Goal: Task Accomplishment & Management: Manage account settings

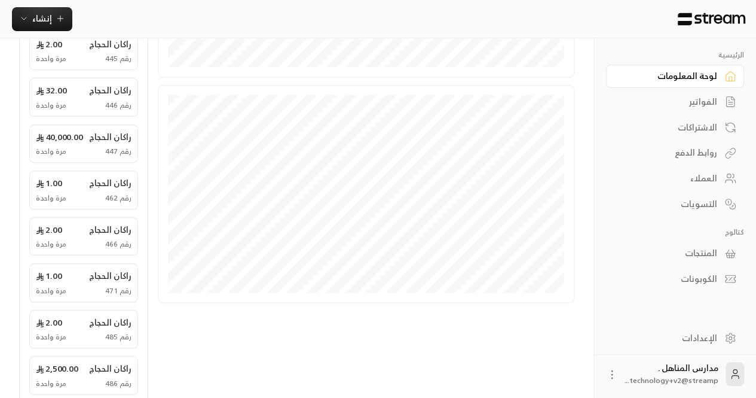
scroll to position [453, 0]
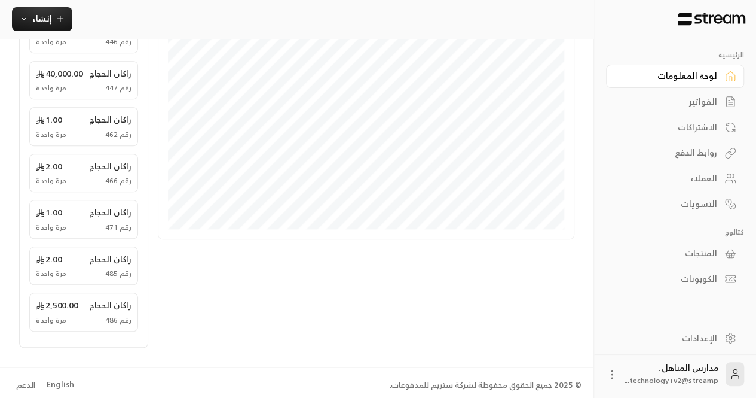
click at [60, 381] on div "English" at bounding box center [61, 385] width 28 height 12
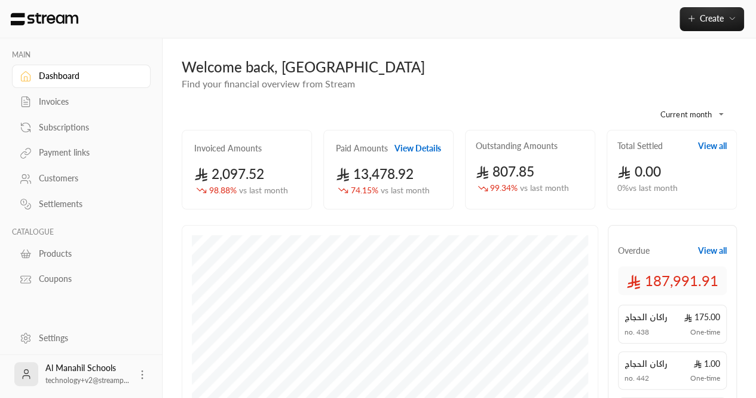
click at [91, 117] on link "Subscriptions" at bounding box center [81, 126] width 139 height 23
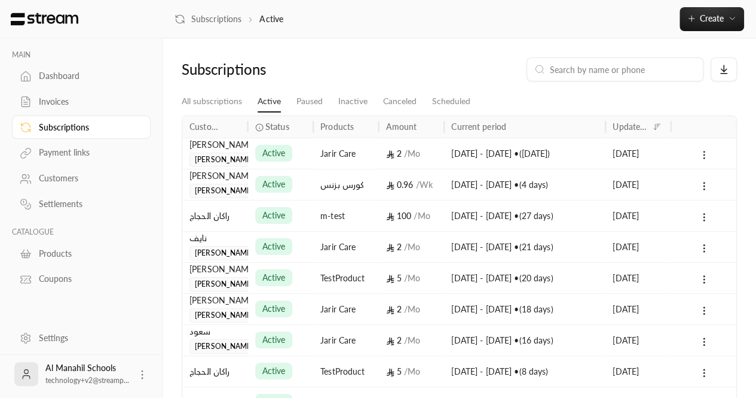
click at [706, 157] on icon at bounding box center [704, 154] width 11 height 11
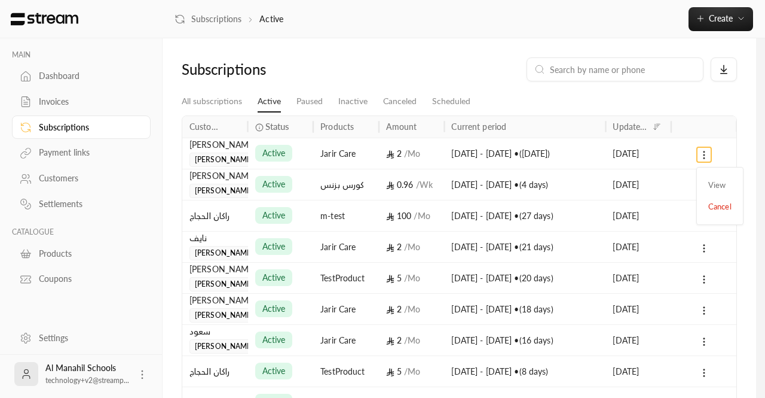
click at [53, 112] on div at bounding box center [382, 199] width 765 height 398
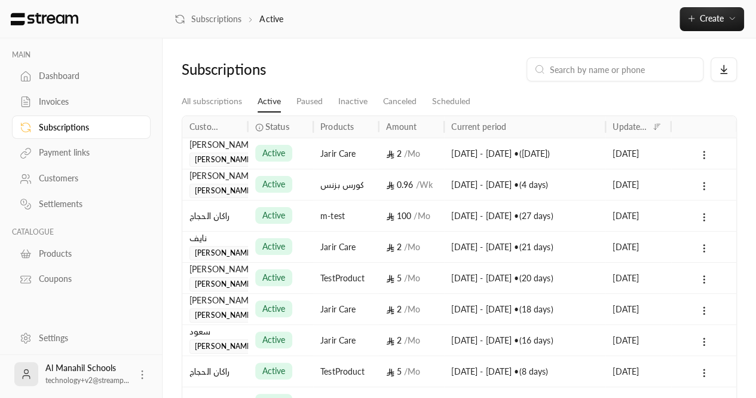
click at [61, 106] on div "Invoices" at bounding box center [87, 102] width 97 height 12
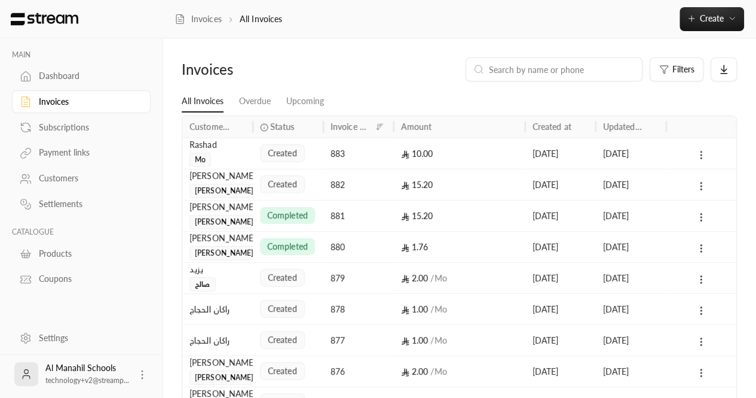
click at [701, 157] on circle at bounding box center [701, 157] width 1 height 1
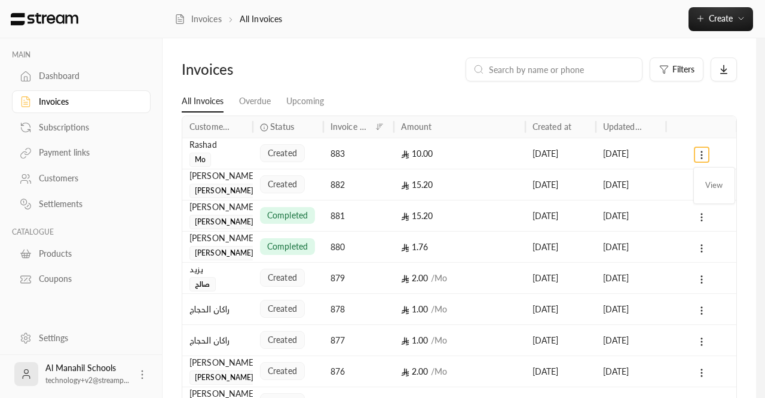
click at [558, 85] on div at bounding box center [382, 199] width 765 height 398
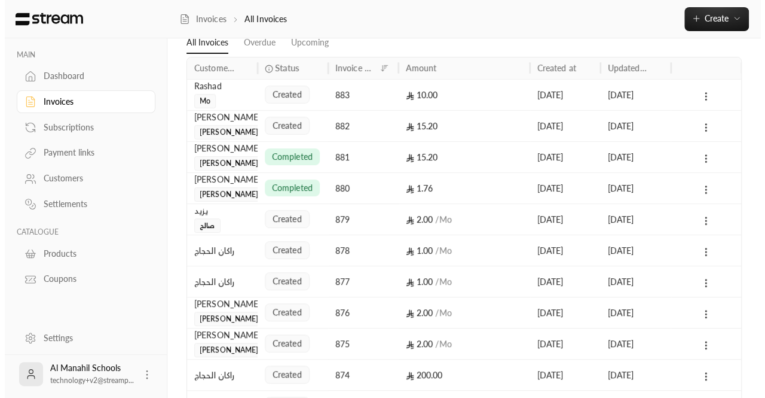
scroll to position [66, 0]
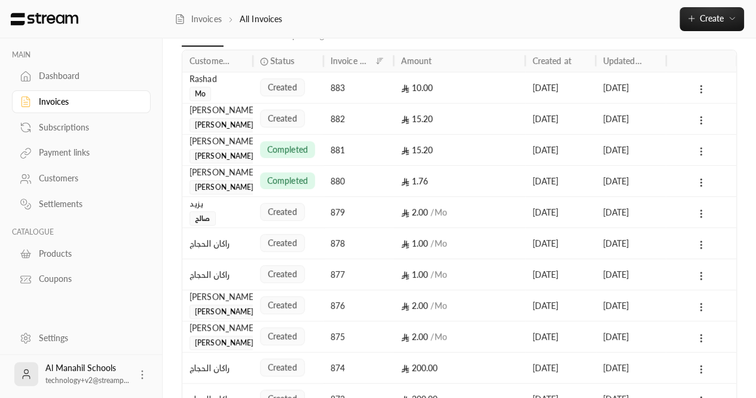
click at [698, 154] on icon at bounding box center [701, 151] width 11 height 11
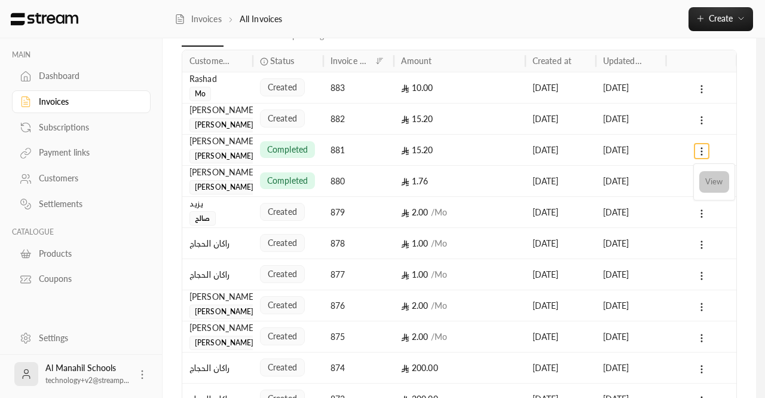
click at [712, 176] on li "View" at bounding box center [715, 182] width 30 height 22
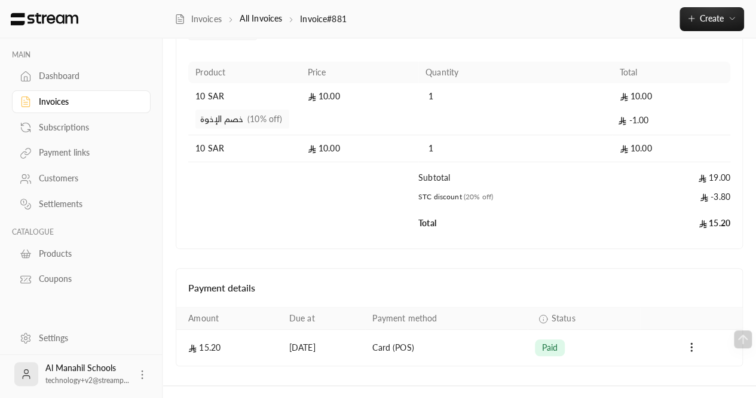
scroll to position [173, 0]
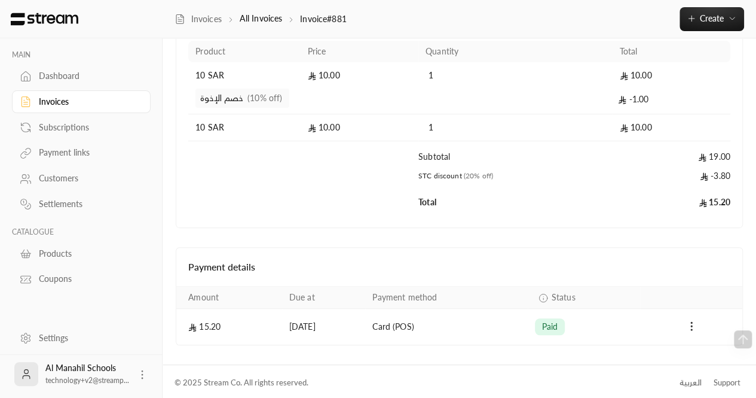
click at [697, 326] on icon "Payments" at bounding box center [692, 326] width 12 height 12
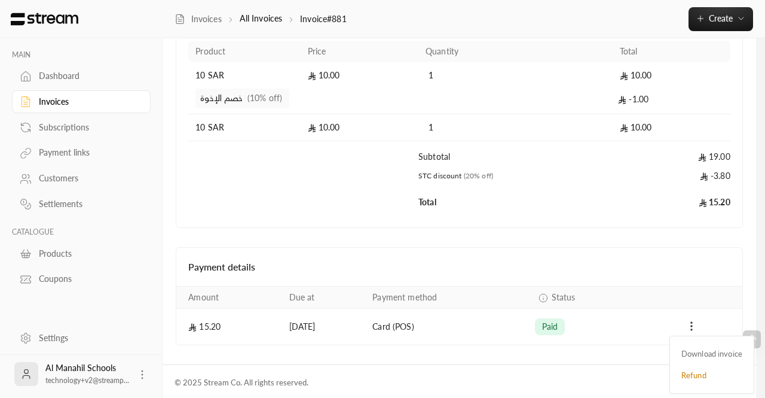
click at [470, 230] on div at bounding box center [382, 199] width 765 height 398
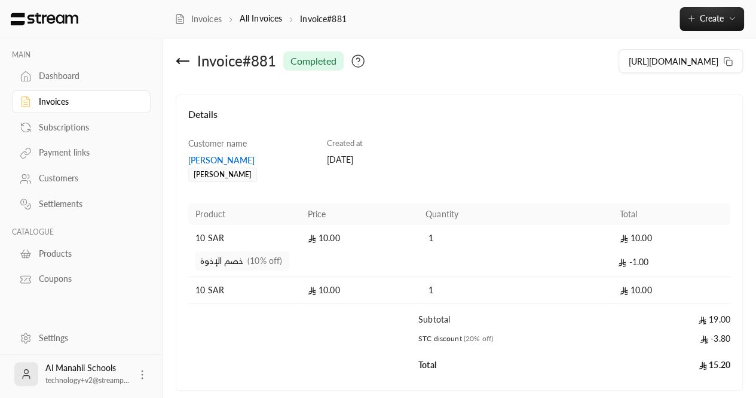
scroll to position [0, 0]
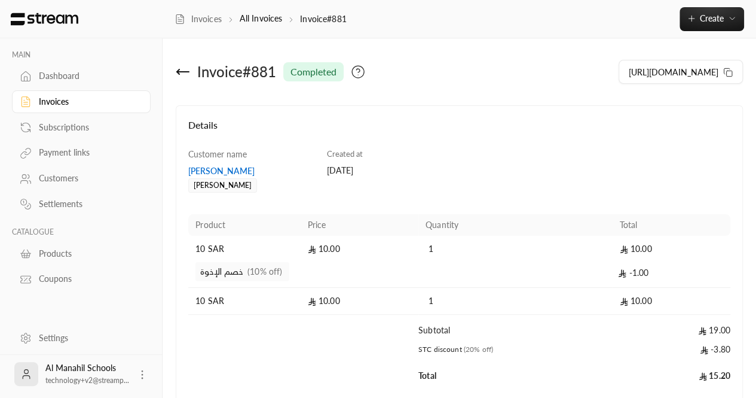
click at [65, 93] on link "Invoices" at bounding box center [81, 101] width 139 height 23
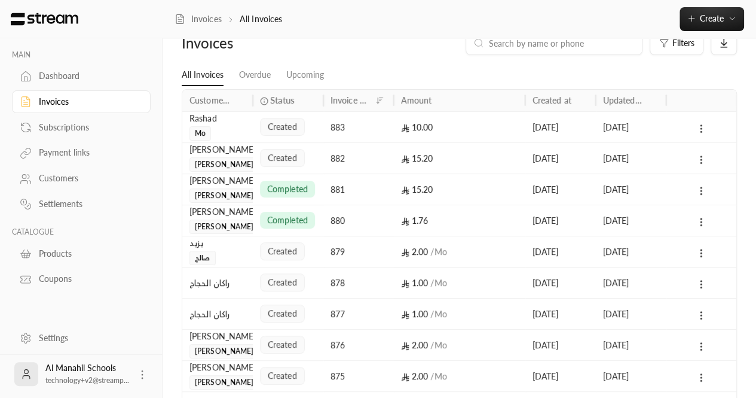
scroll to position [31, 0]
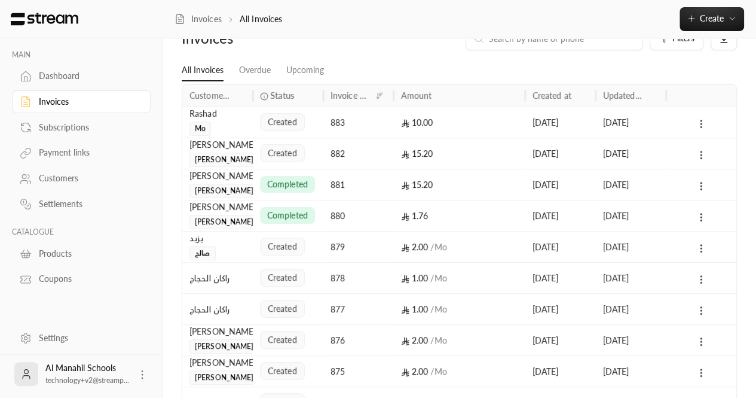
click at [350, 244] on div "879" at bounding box center [359, 246] width 56 height 30
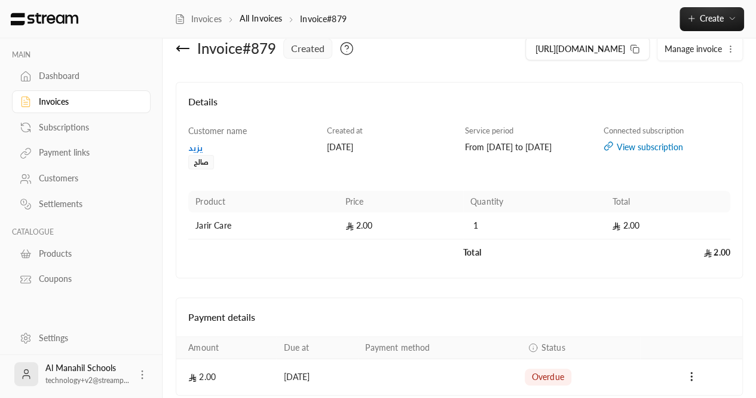
scroll to position [74, 0]
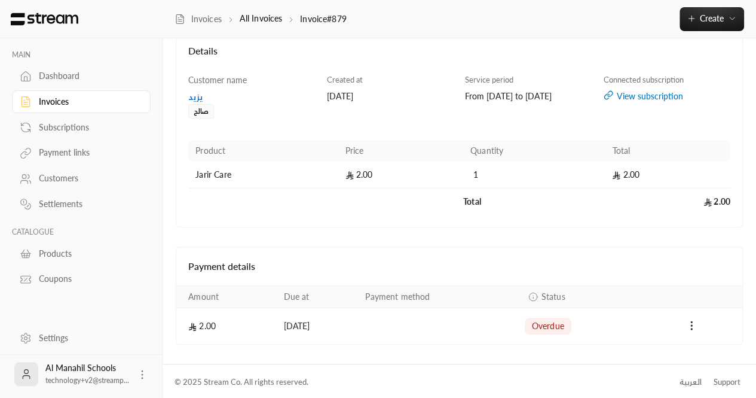
click at [702, 323] on div "Payments" at bounding box center [691, 326] width 87 height 14
click at [694, 322] on icon "Payments" at bounding box center [692, 325] width 12 height 12
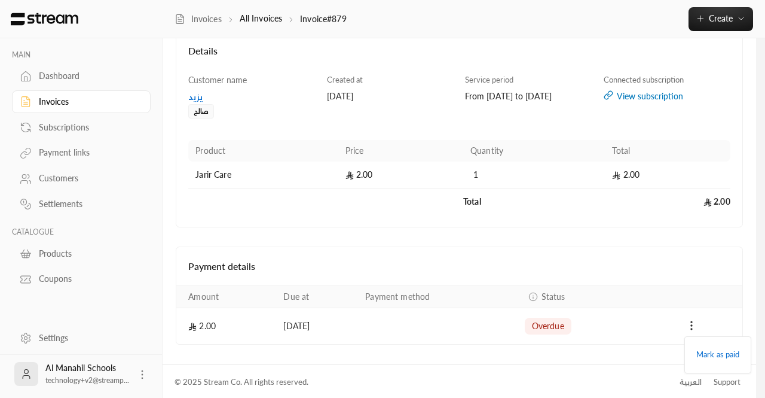
click at [619, 279] on div at bounding box center [382, 199] width 765 height 398
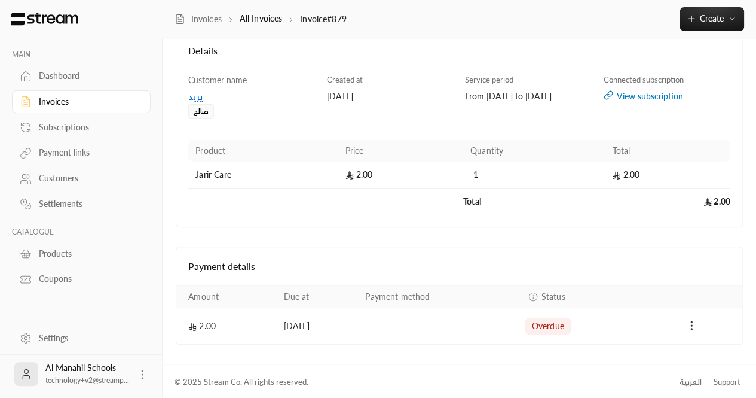
scroll to position [0, 0]
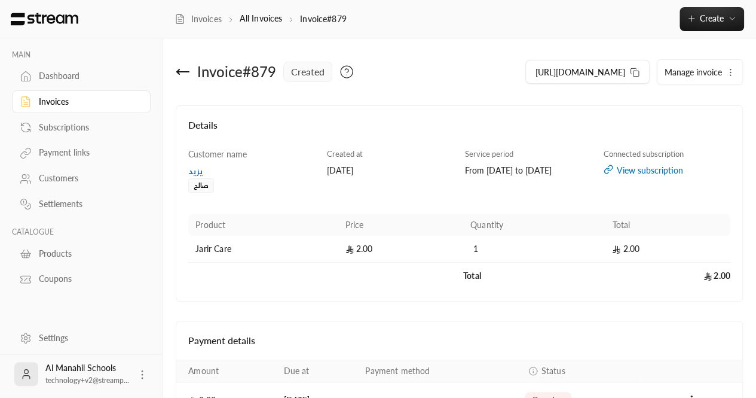
click at [179, 65] on icon at bounding box center [183, 72] width 14 height 14
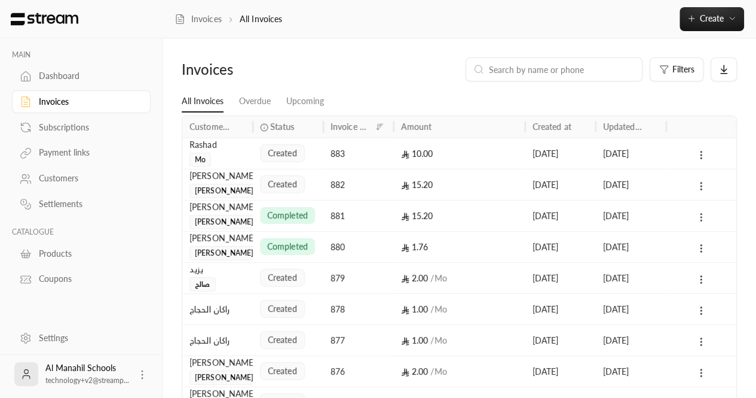
click at [703, 216] on icon at bounding box center [701, 217] width 11 height 11
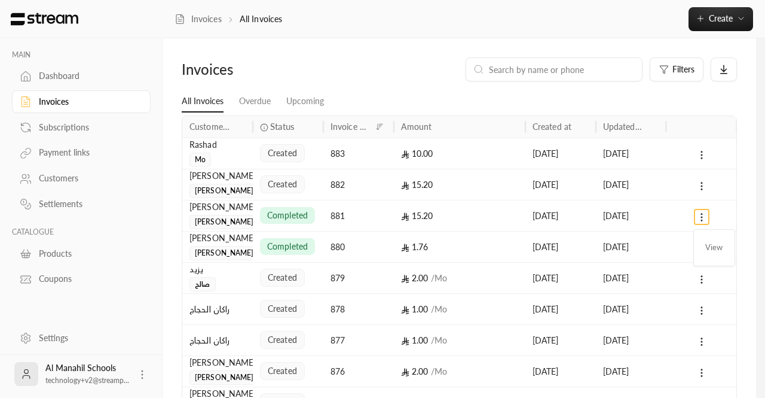
click at [617, 216] on div at bounding box center [382, 199] width 765 height 398
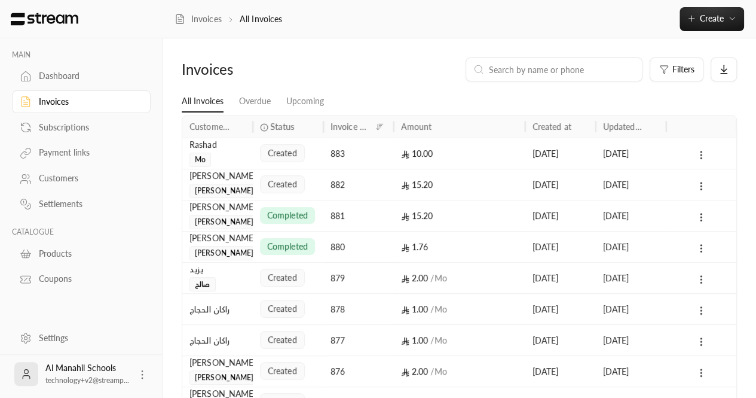
click at [276, 218] on span "completed" at bounding box center [287, 215] width 41 height 12
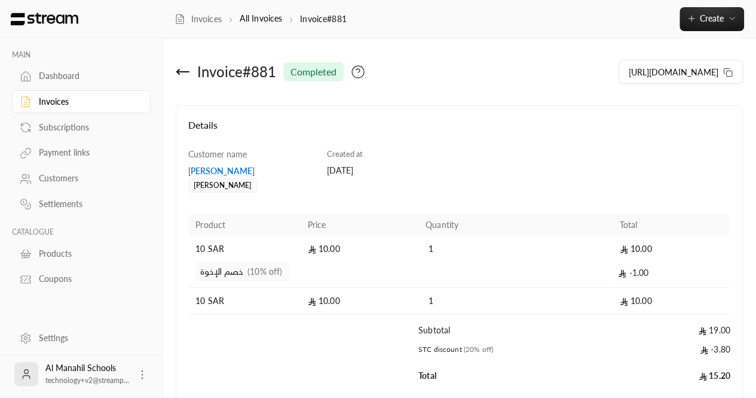
click at [181, 66] on icon at bounding box center [183, 72] width 14 height 14
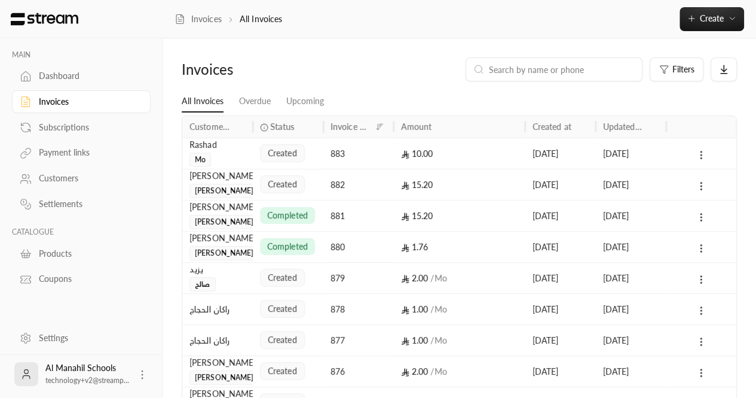
click at [46, 75] on div "Dashboard" at bounding box center [87, 76] width 97 height 12
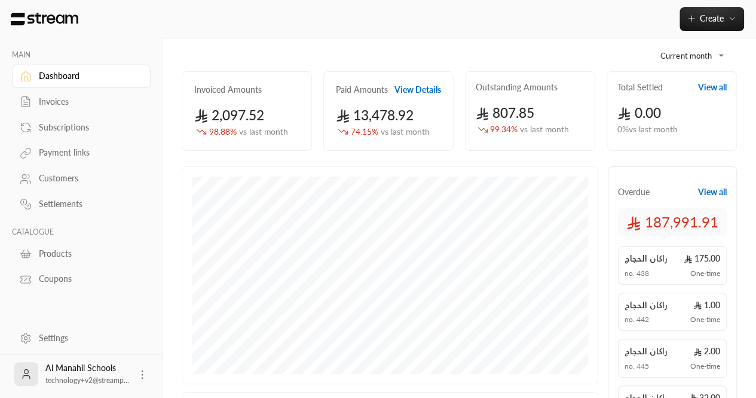
scroll to position [59, 0]
